Goal: Task Accomplishment & Management: Complete application form

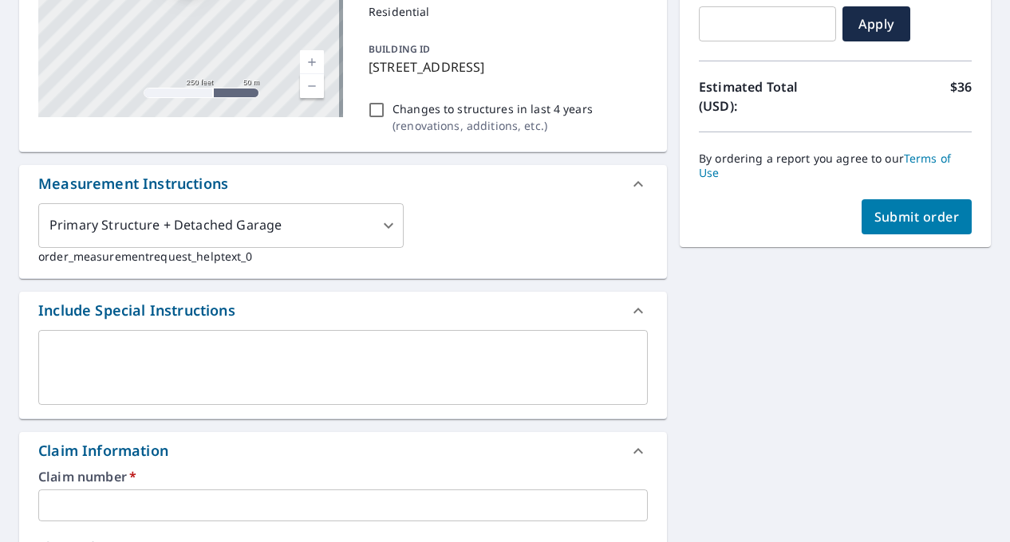
scroll to position [449, 0]
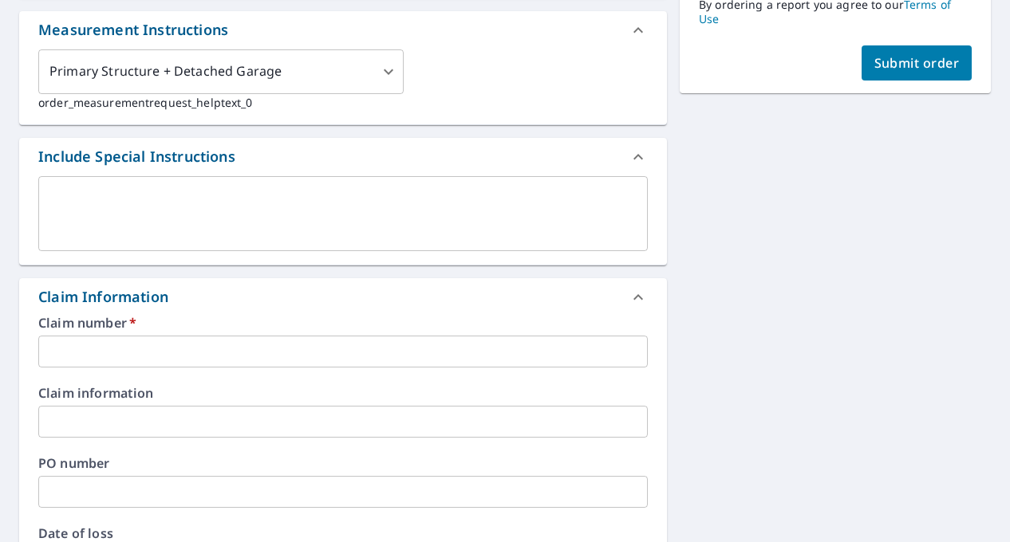
click at [350, 347] on input "text" at bounding box center [342, 352] width 609 height 32
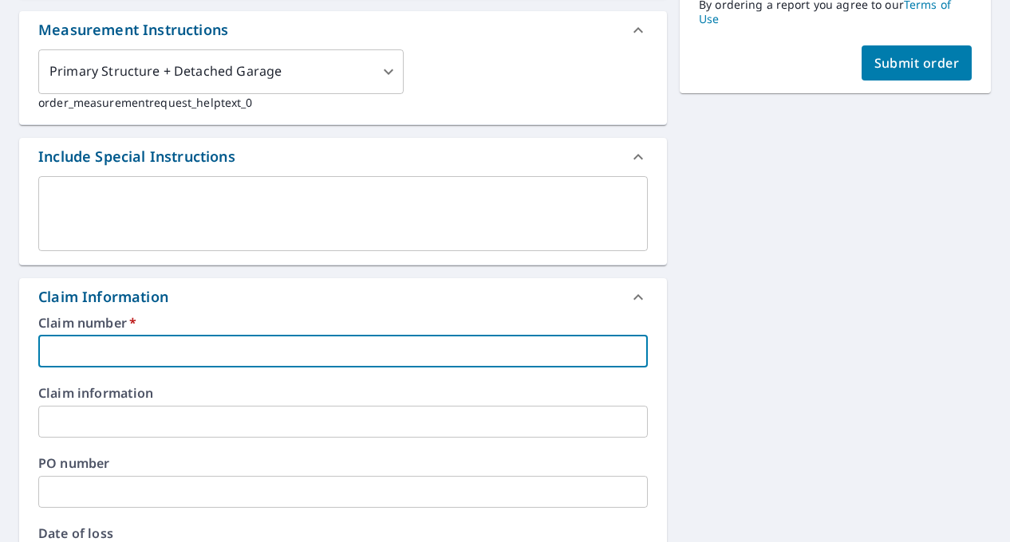
paste input "1550979-250726"
click at [107, 348] on input "1550979-250726" at bounding box center [342, 352] width 609 height 32
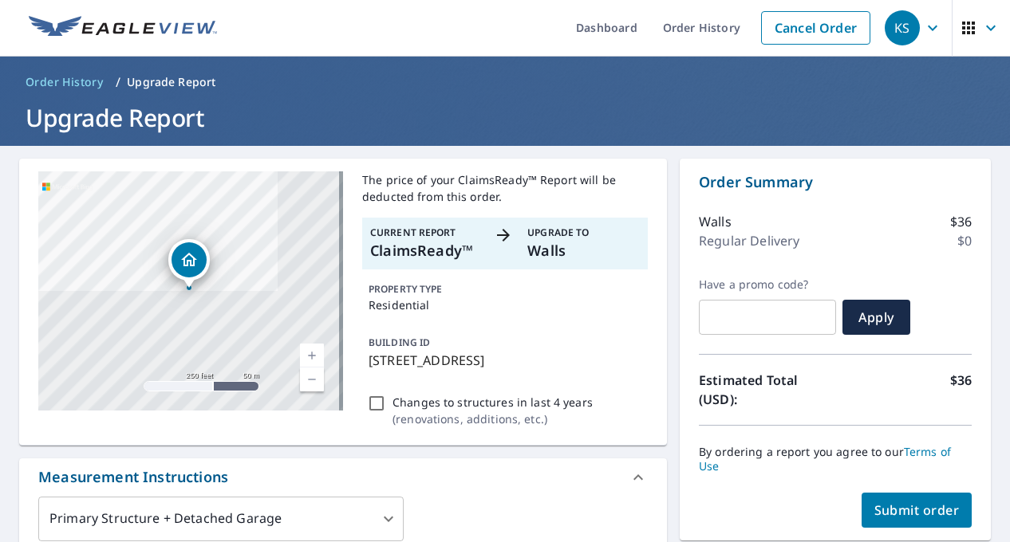
scroll to position [0, 0]
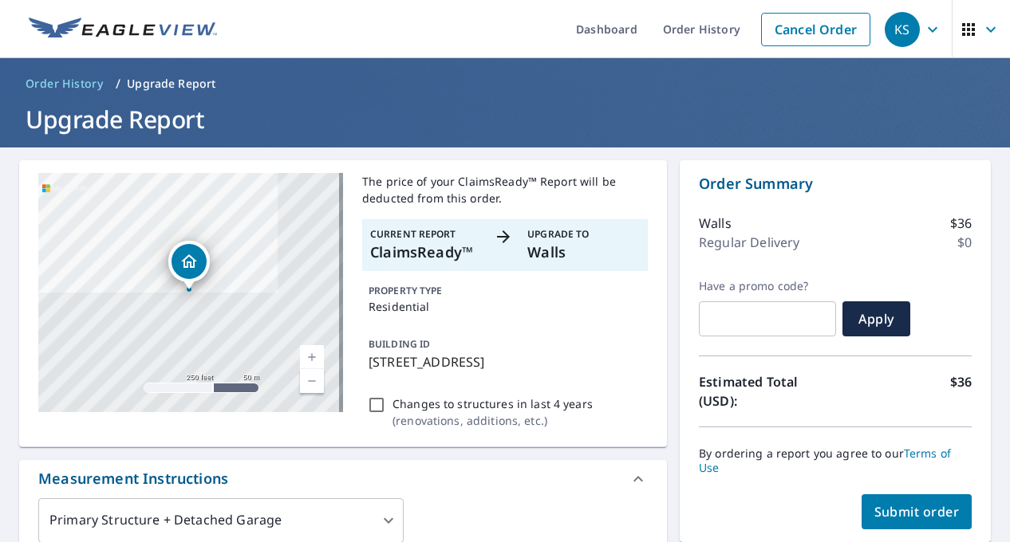
type input "1550979250726"
click at [909, 496] on button "Submit order" at bounding box center [916, 512] width 111 height 35
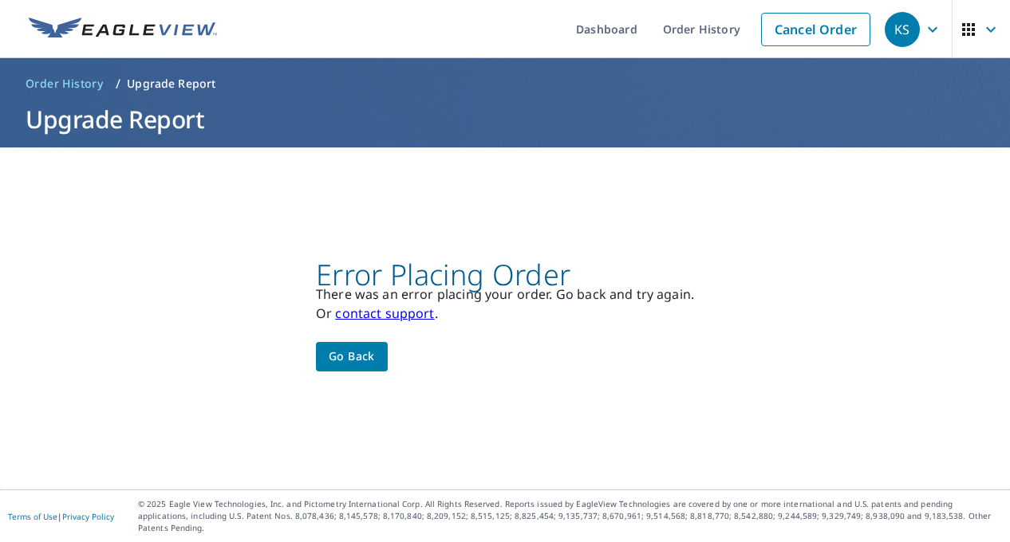
click at [345, 362] on span "Go back" at bounding box center [352, 357] width 46 height 20
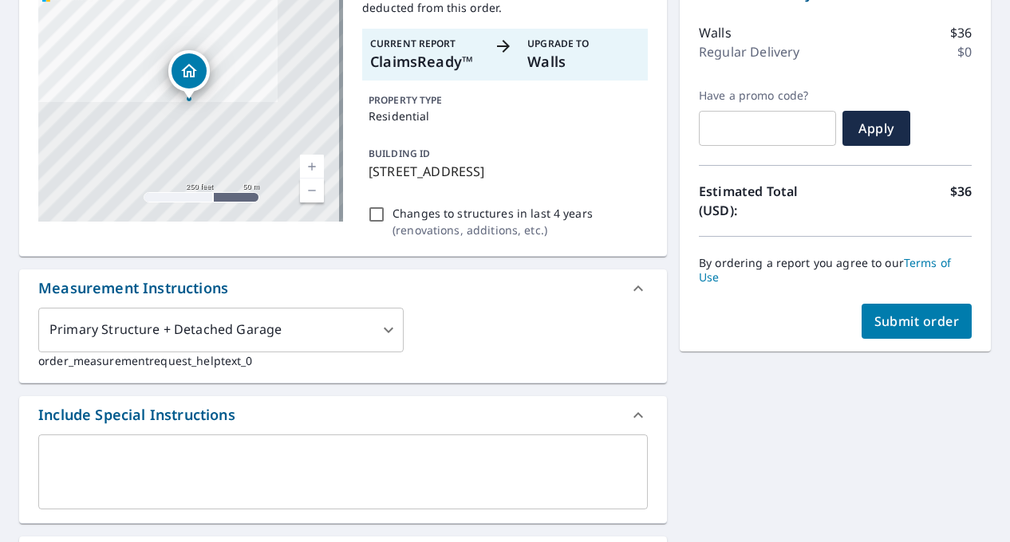
scroll to position [196, 0]
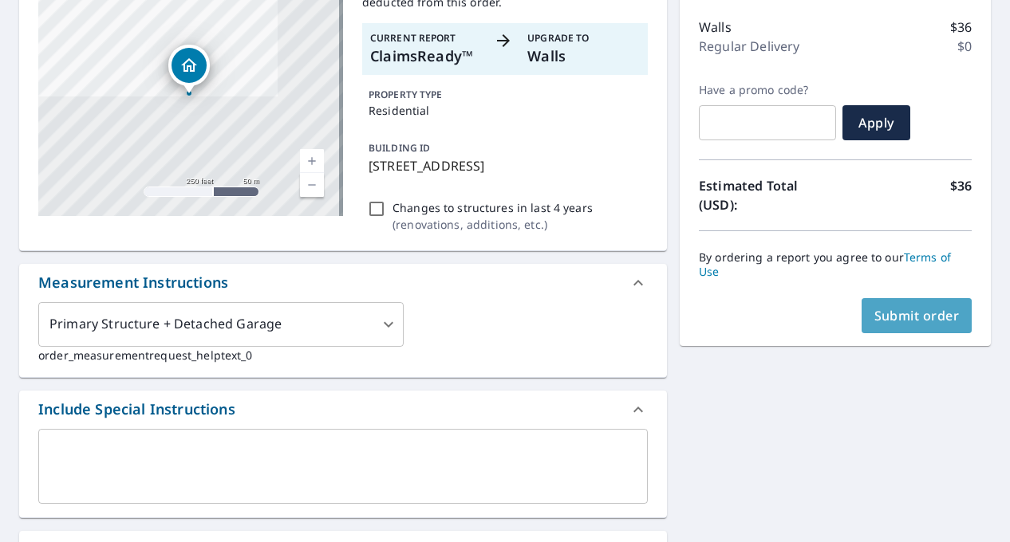
click at [900, 318] on span "Submit order" at bounding box center [916, 316] width 85 height 18
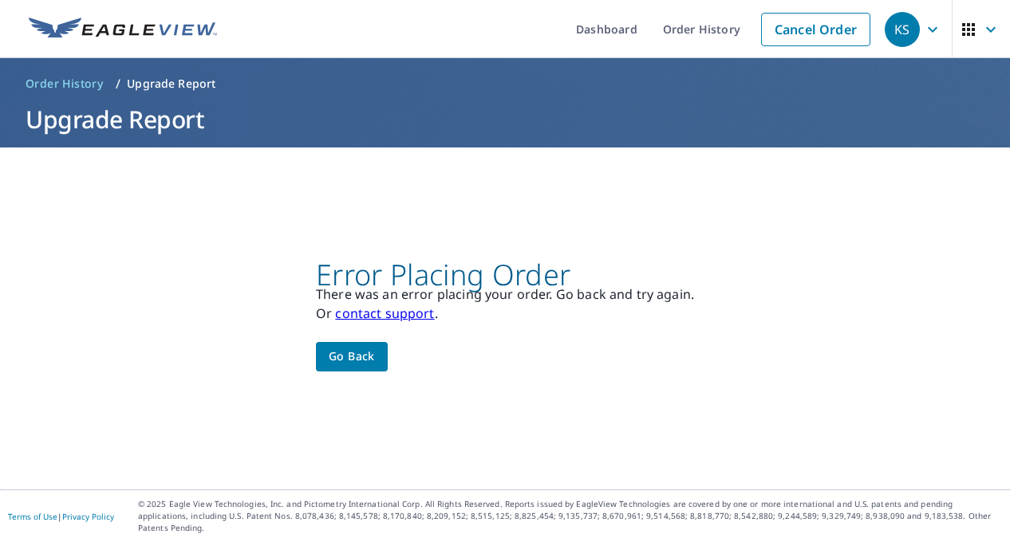
scroll to position [0, 0]
click at [383, 322] on link "contact support" at bounding box center [384, 314] width 99 height 18
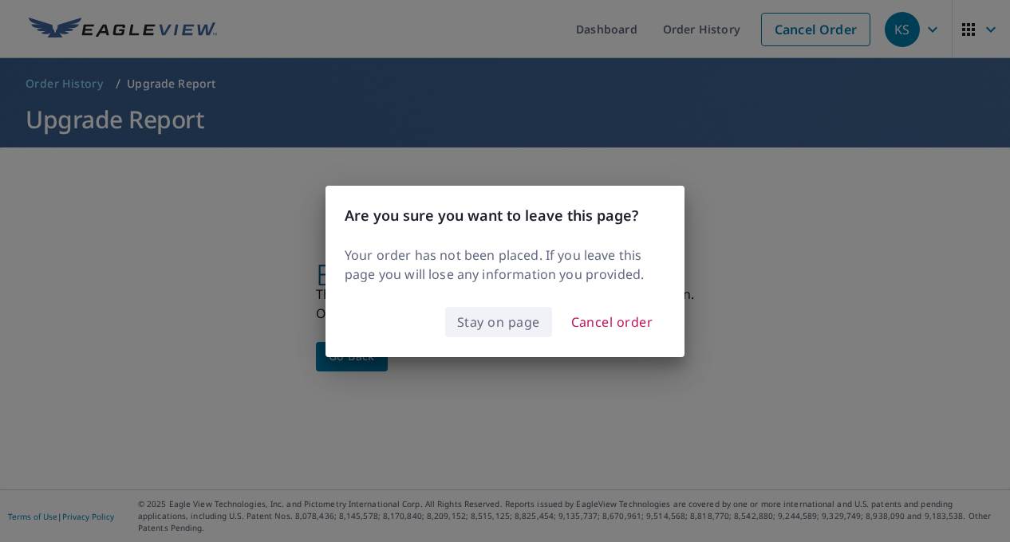
click at [495, 320] on span "Stay on page" at bounding box center [498, 322] width 83 height 22
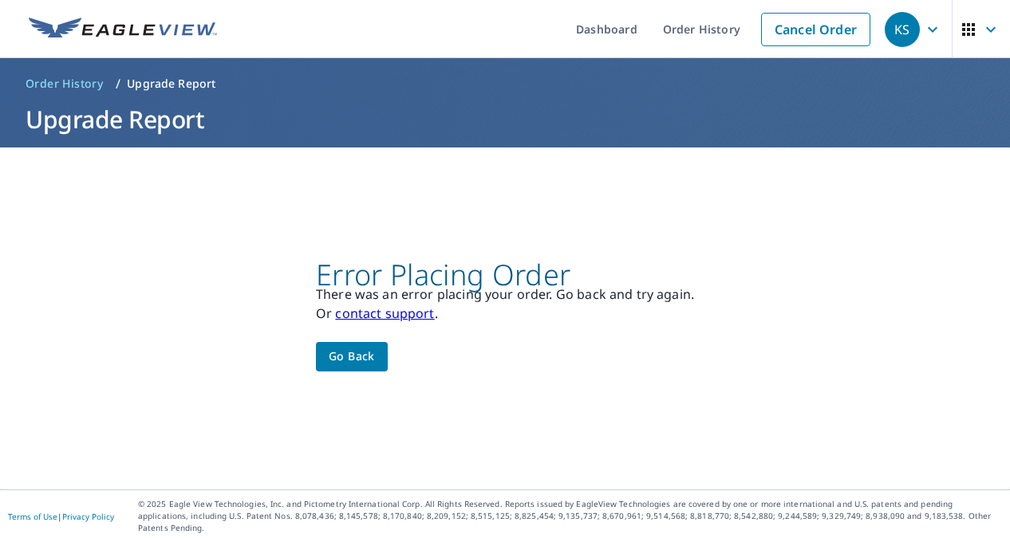
click at [344, 360] on span "Go back" at bounding box center [352, 357] width 46 height 20
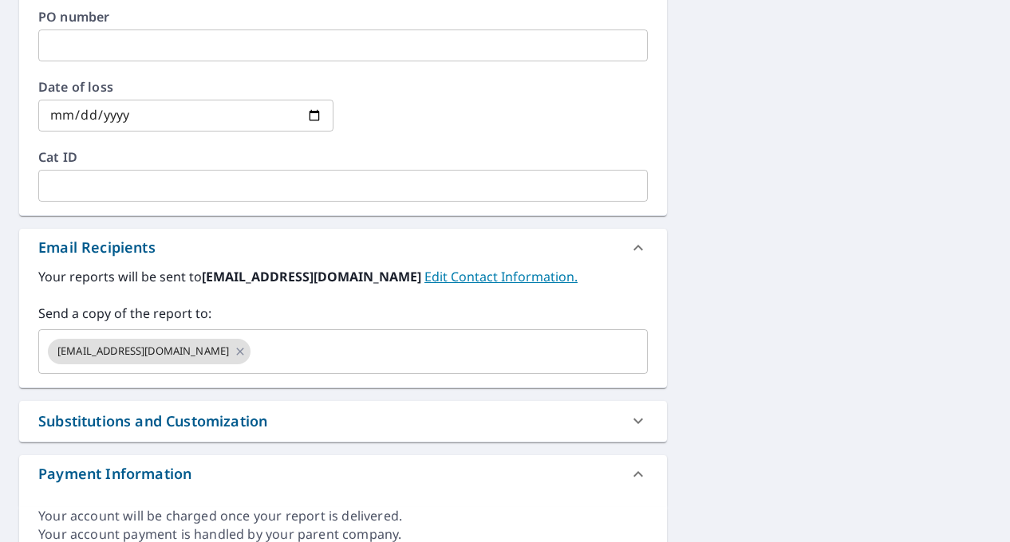
scroll to position [962, 0]
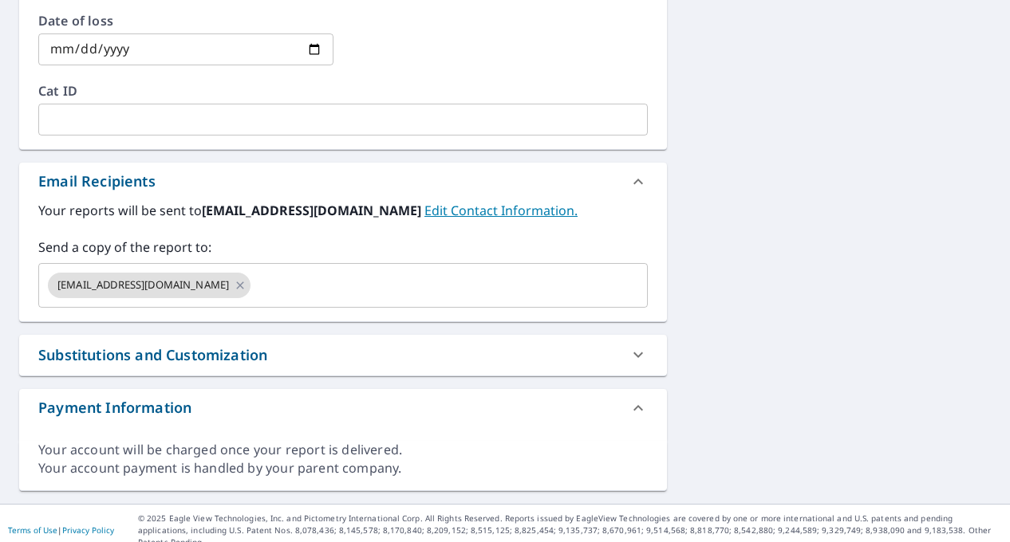
click at [646, 357] on div at bounding box center [638, 355] width 38 height 38
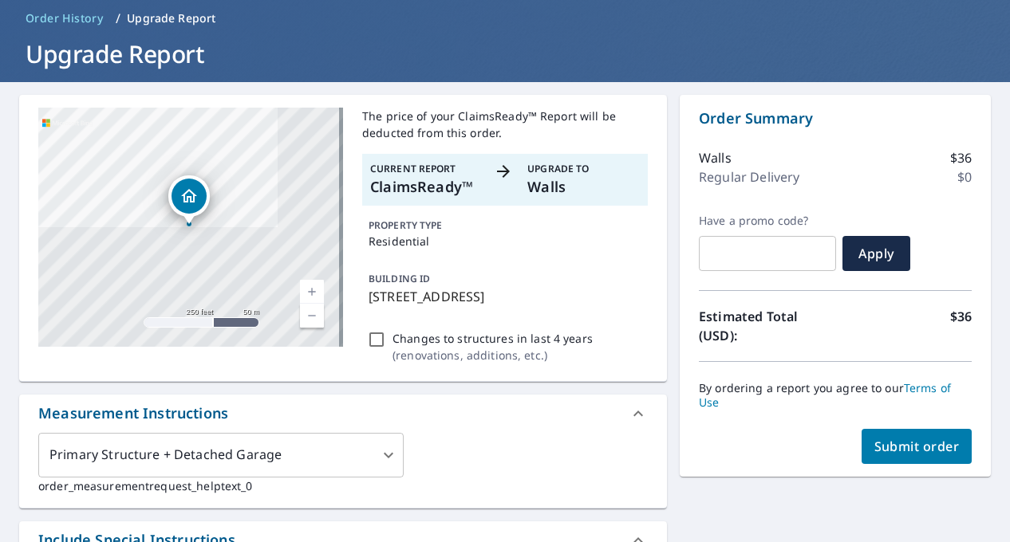
scroll to position [169, 0]
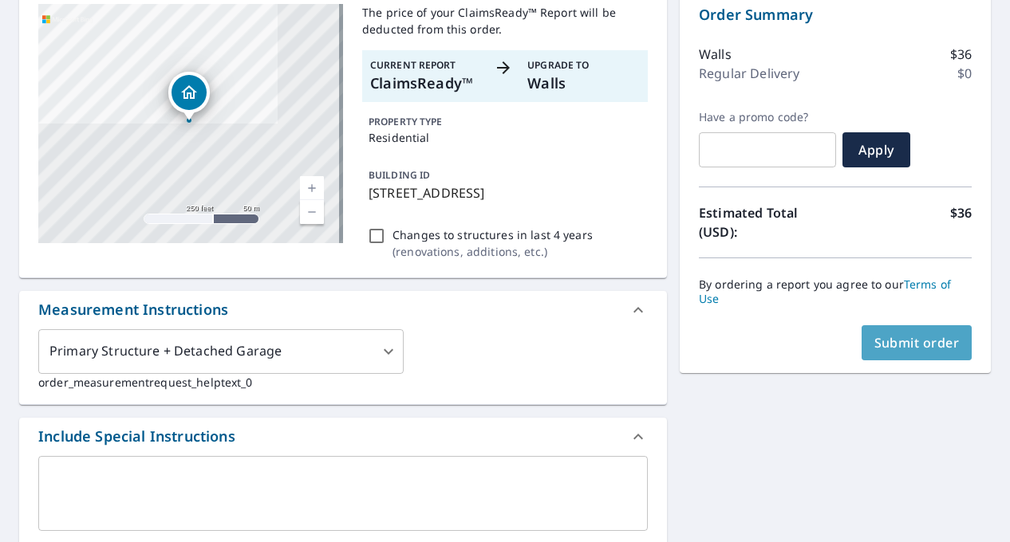
click at [861, 350] on button "Submit order" at bounding box center [916, 342] width 111 height 35
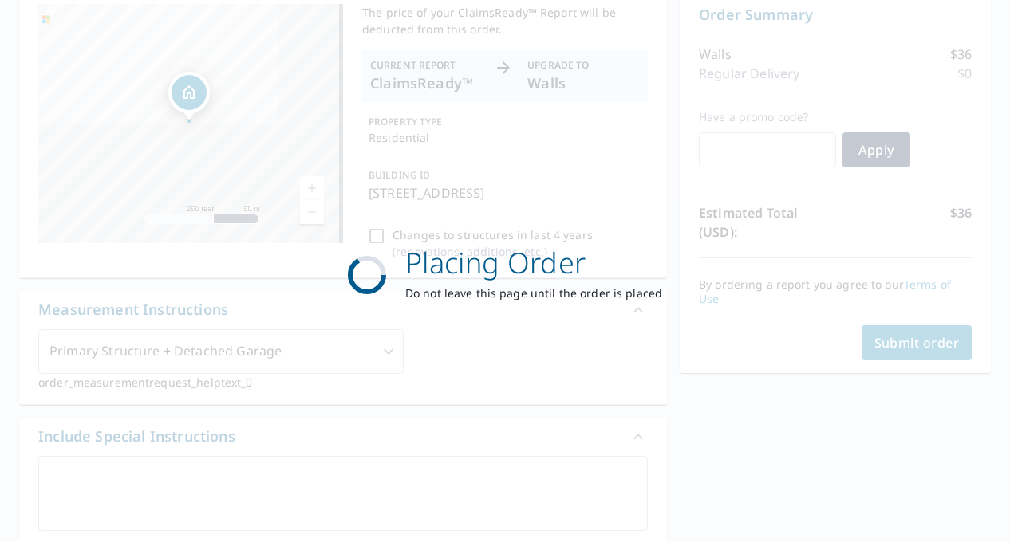
scroll to position [0, 0]
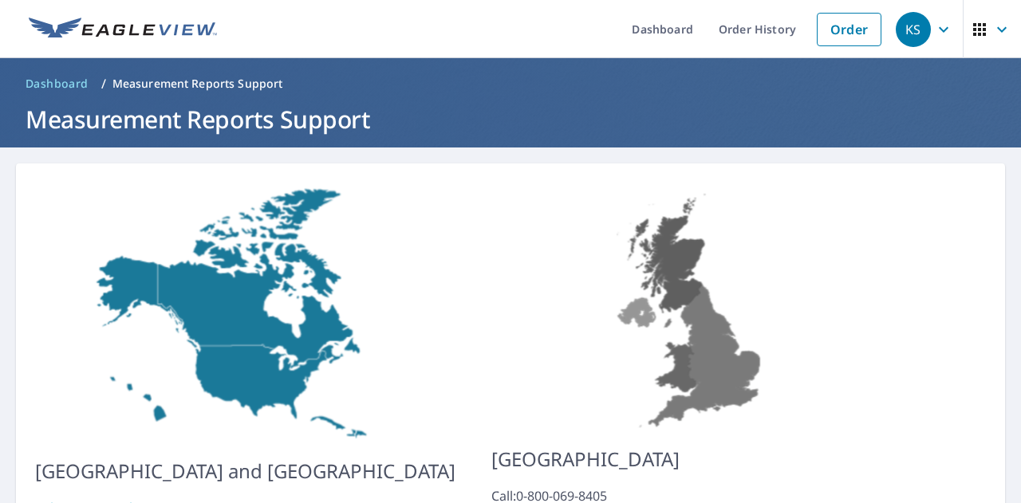
scroll to position [141, 0]
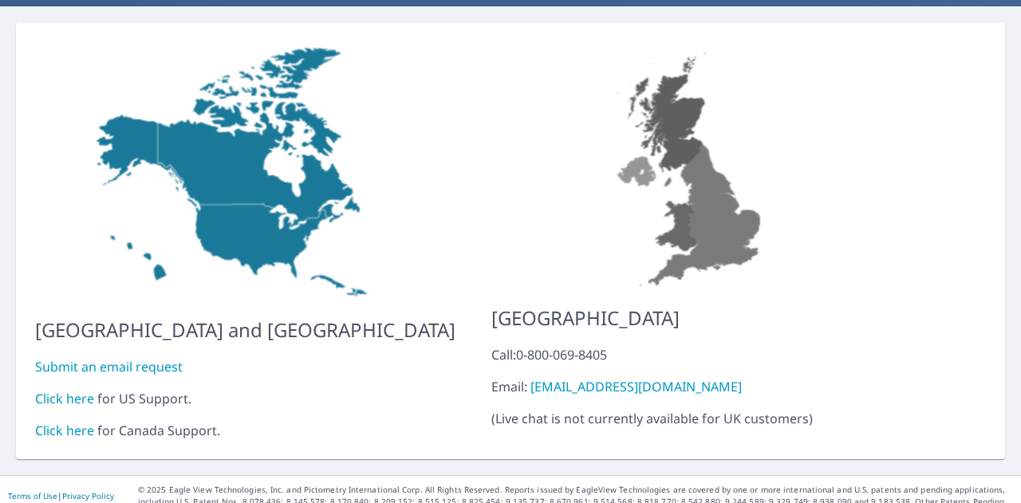
click at [126, 358] on link "Submit an email request" at bounding box center [109, 367] width 148 height 18
